Goal: Task Accomplishment & Management: Complete application form

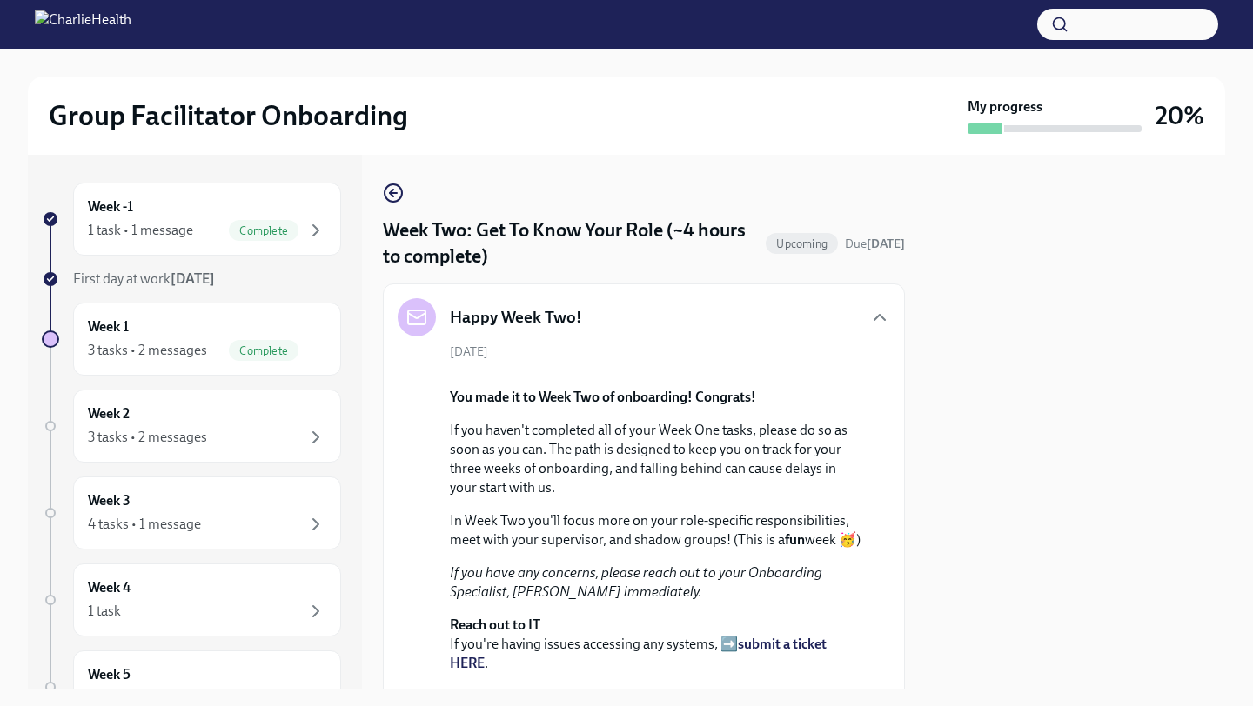
scroll to position [2218, 0]
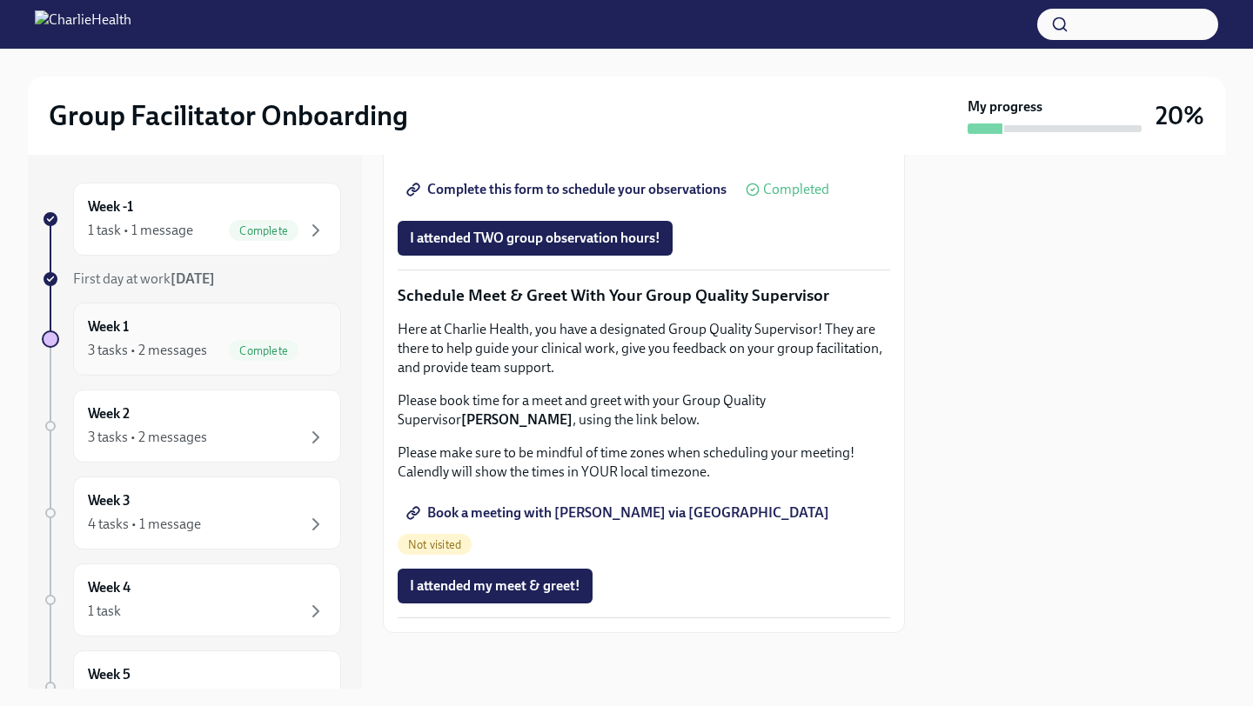
click at [210, 358] on div "3 tasks • 2 messages Complete" at bounding box center [207, 350] width 238 height 21
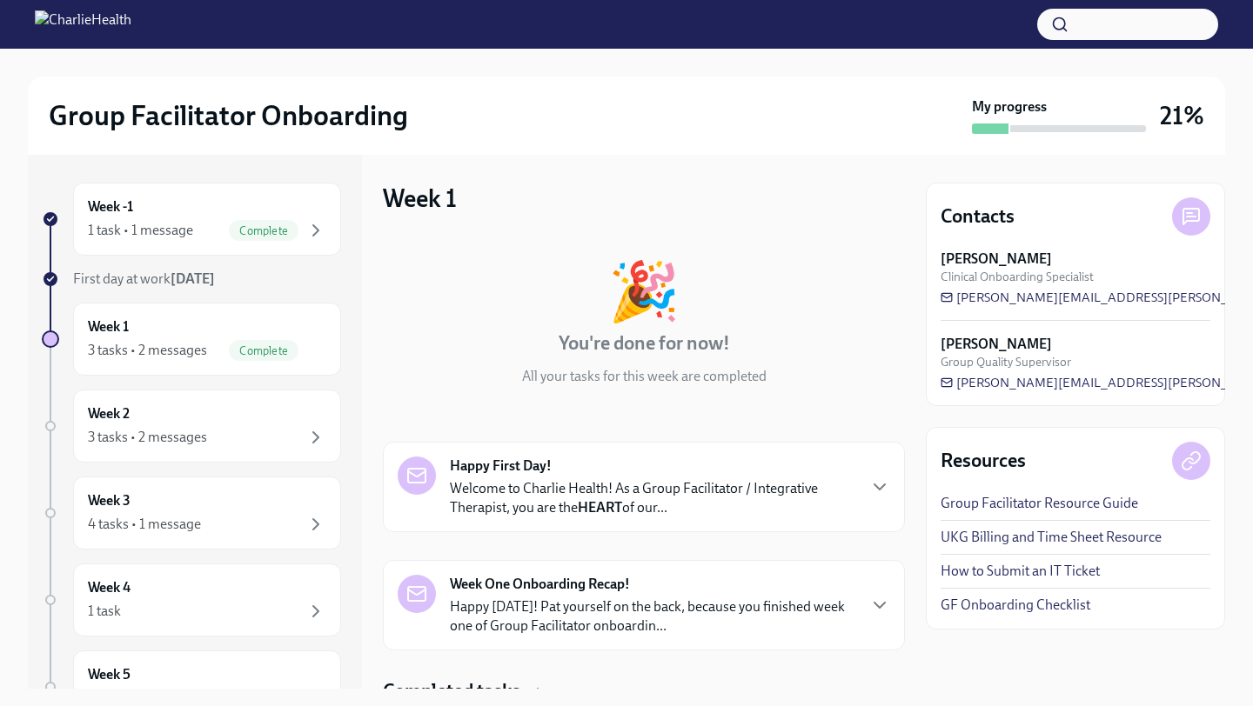
click at [906, 399] on div "Week -1 1 task • 1 message Complete First day at work [DATE] Week 1 3 tasks • 2…" at bounding box center [626, 422] width 1197 height 534
click at [874, 485] on icon "button" at bounding box center [879, 487] width 10 height 5
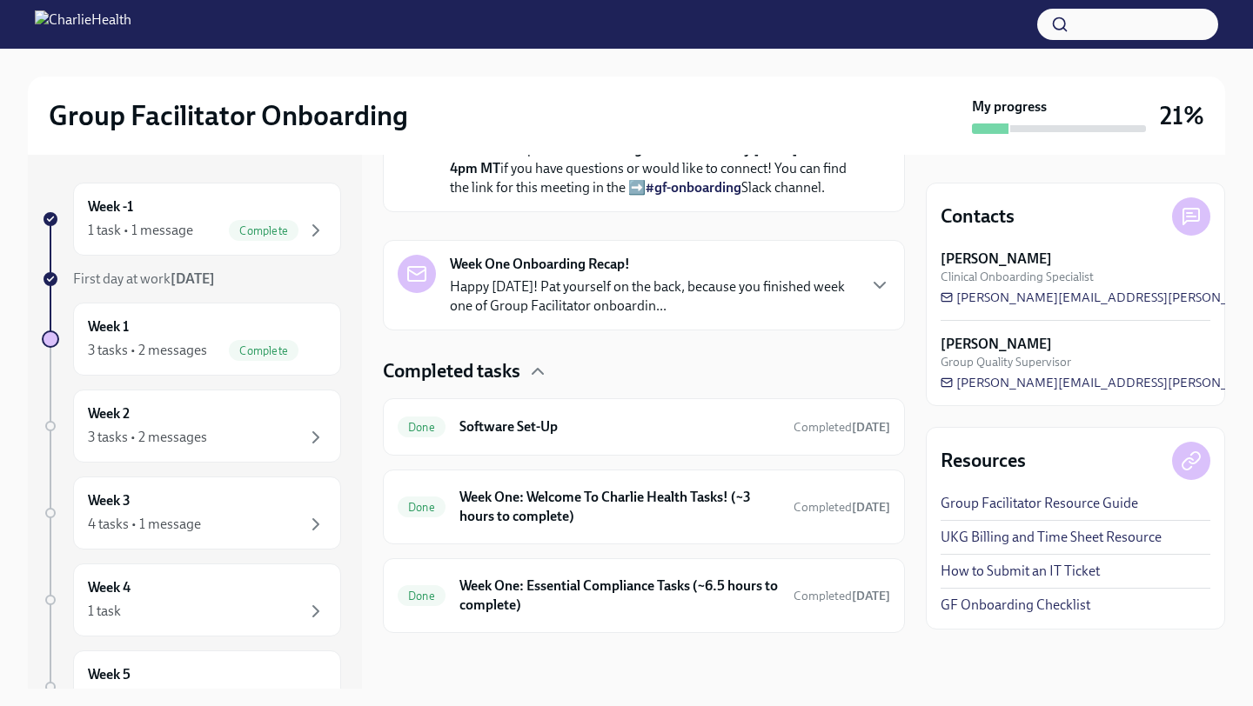
scroll to position [954, 0]
click at [846, 316] on p "Happy [DATE]! Pat yourself on the back, because you finished week one of Group …" at bounding box center [652, 297] width 405 height 38
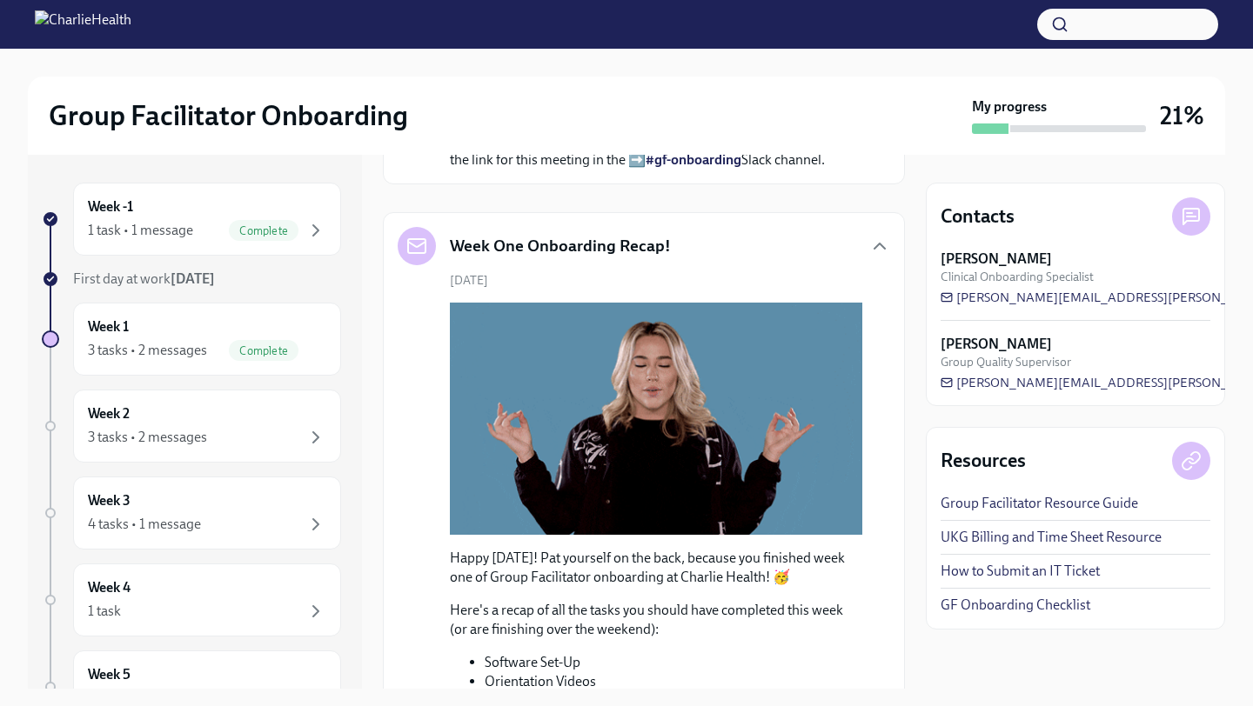
click at [889, 485] on div "[DATE] Happy [DATE]! Pat yourself on the back, because you finished week one of…" at bounding box center [644, 715] width 492 height 887
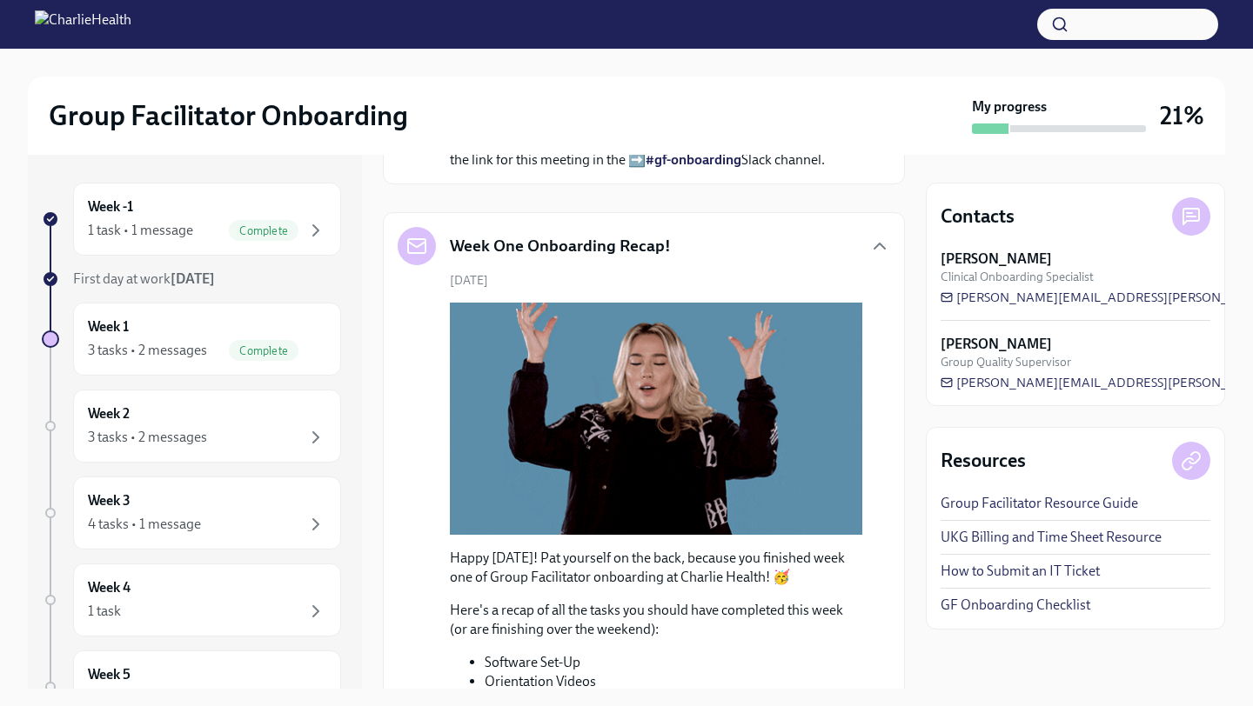
click at [903, 485] on div "Week One Onboarding Recap! [DATE] Happy [DATE]! Pat yourself on the back, becau…" at bounding box center [644, 693] width 522 height 962
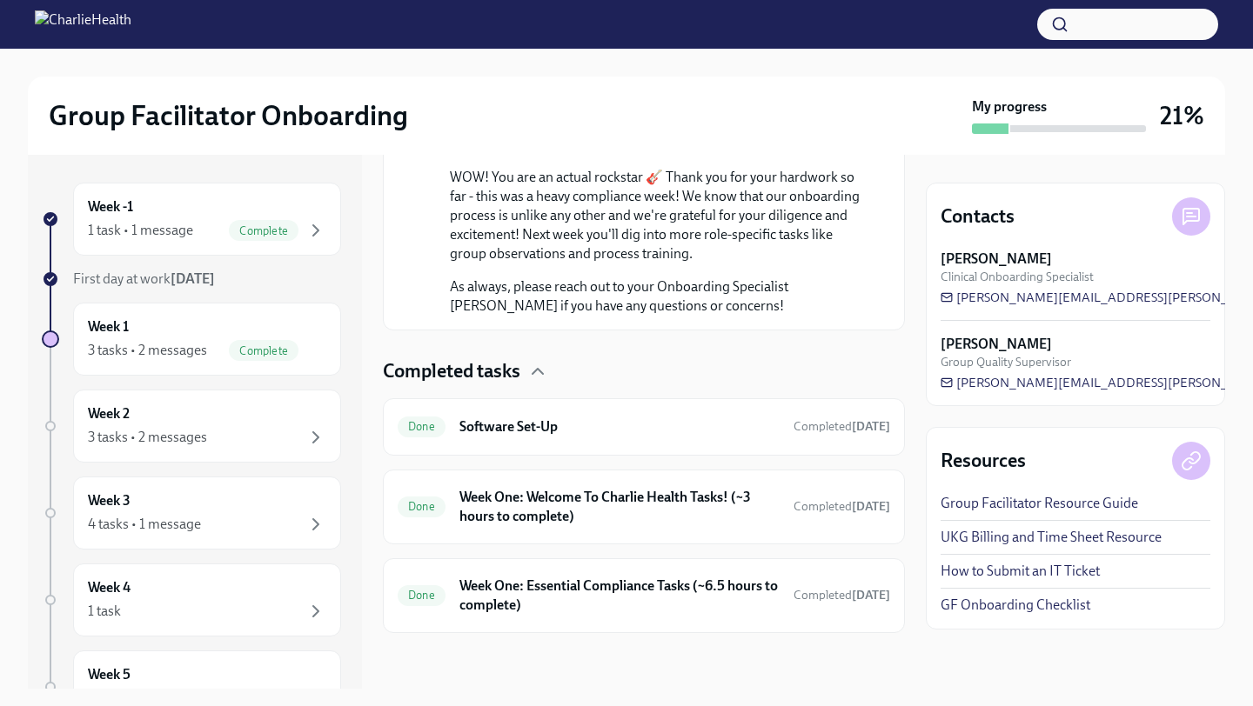
scroll to position [1971, 0]
click at [665, 594] on h6 "Week One: Essential Compliance Tasks (~6.5 hours to complete)" at bounding box center [619, 596] width 320 height 38
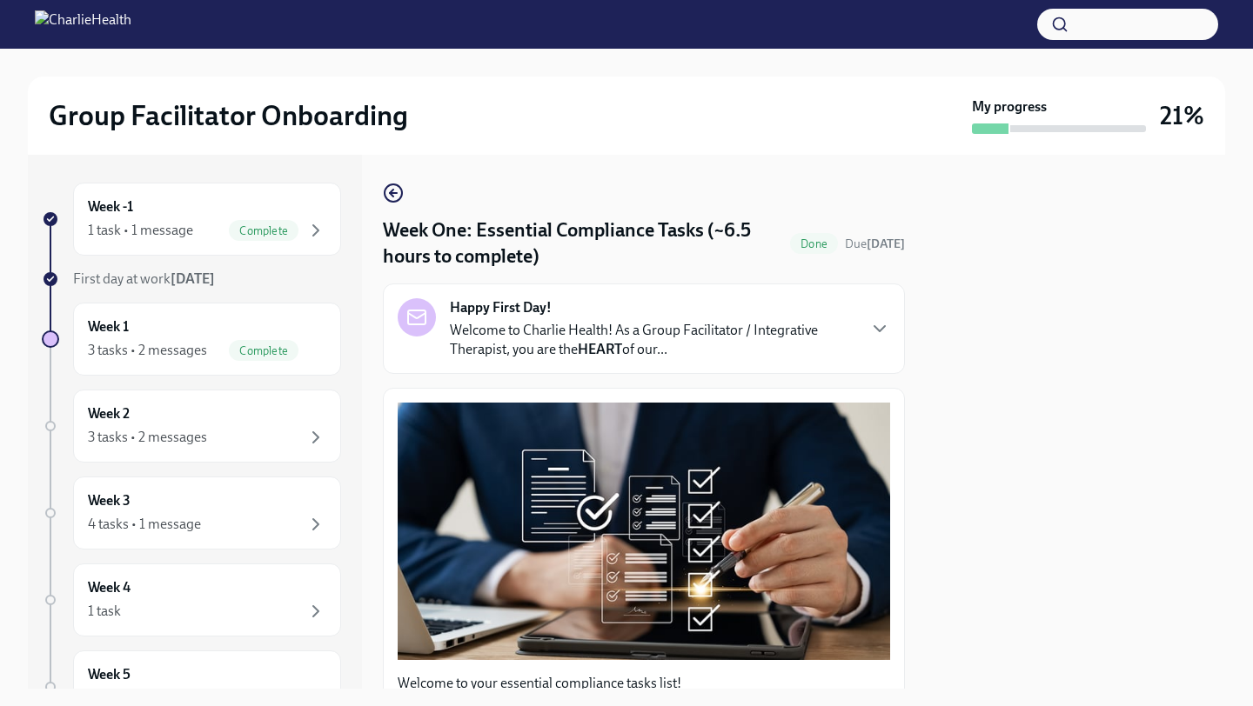
click at [915, 567] on div "Week -1 1 task • 1 message Complete First day at work [DATE] Week 1 3 tasks • 2…" at bounding box center [626, 422] width 1197 height 534
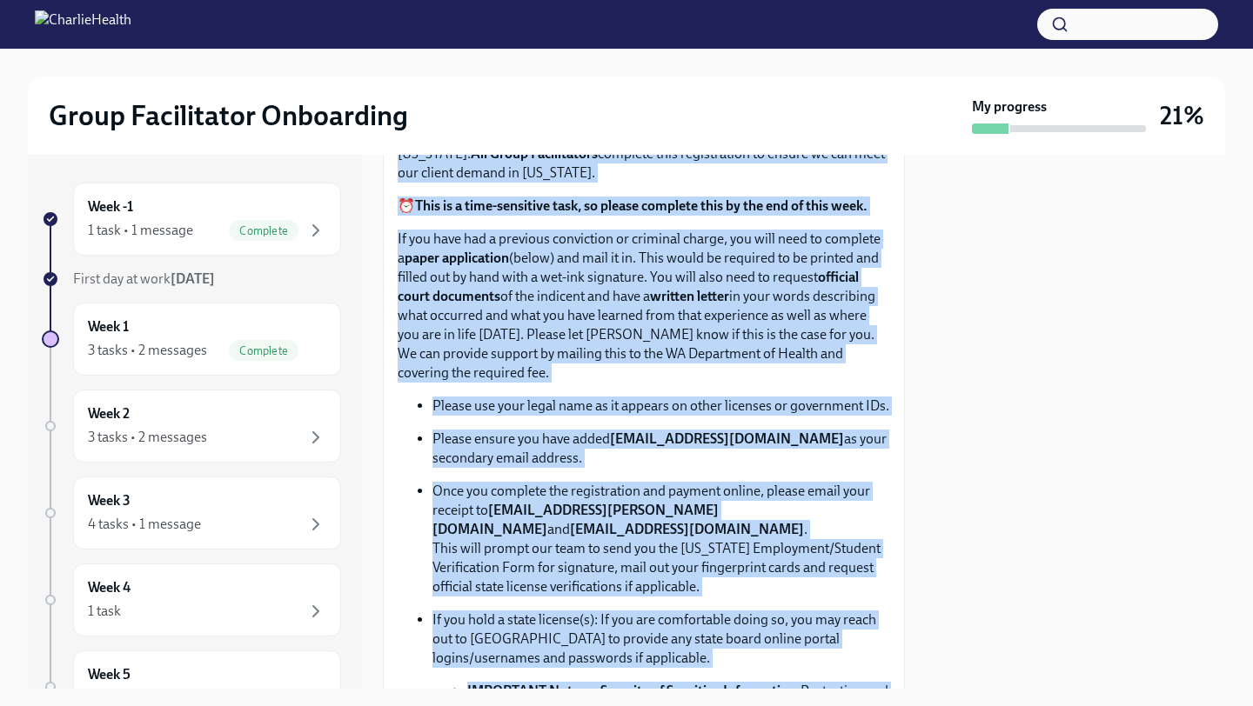
drag, startPoint x: 908, startPoint y: 549, endPoint x: 893, endPoint y: 693, distance: 145.3
click at [896, 706] on div "Group Facilitator Onboarding My progress 21% Week -1 1 task • 1 message Complet…" at bounding box center [626, 353] width 1253 height 706
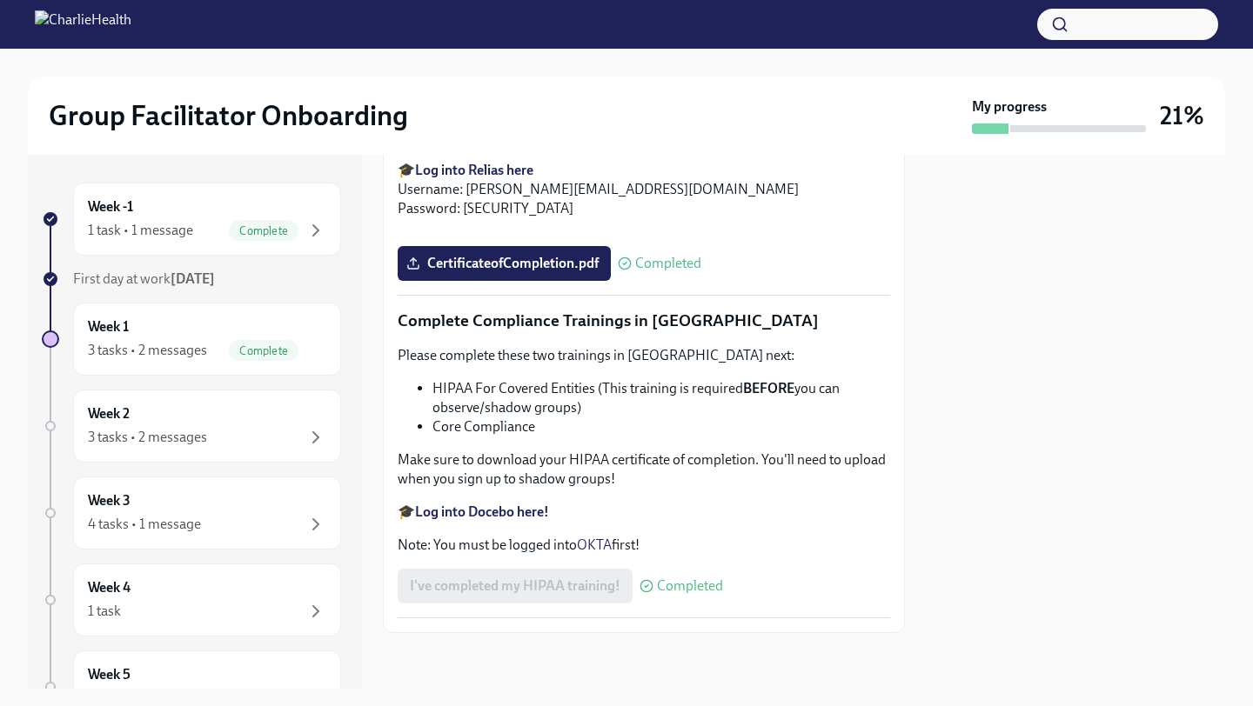
scroll to position [3627, 0]
click at [1029, 525] on div at bounding box center [1075, 422] width 299 height 534
